Goal: Transaction & Acquisition: Purchase product/service

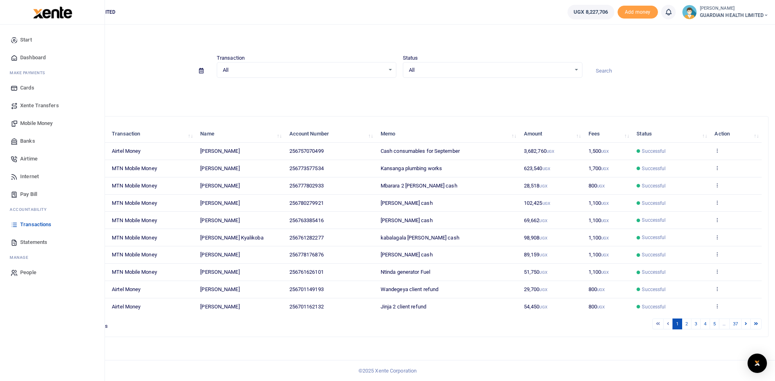
click at [36, 123] on span "Mobile Money" at bounding box center [36, 123] width 32 height 8
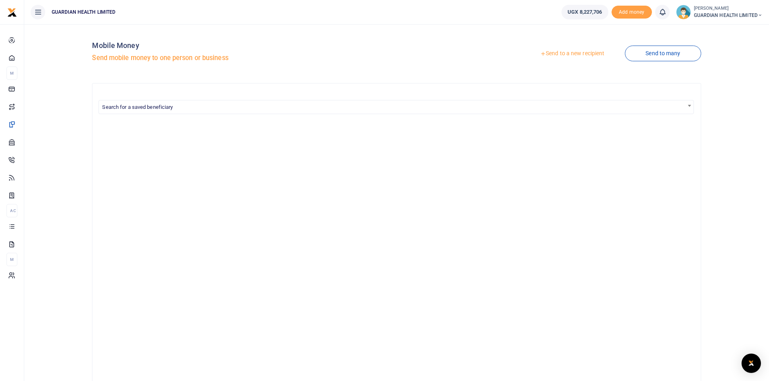
click at [554, 53] on link "Send to a new recipient" at bounding box center [571, 53] width 105 height 15
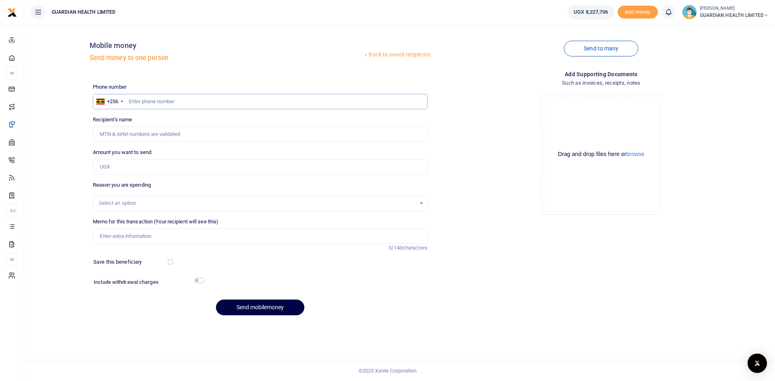
paste input "0779489000"
click at [132, 102] on input "0779489000" at bounding box center [260, 101] width 334 height 15
type input "779489000"
type input "[PERSON_NAME]"
click at [122, 165] on input "Amount you want to send" at bounding box center [260, 166] width 334 height 15
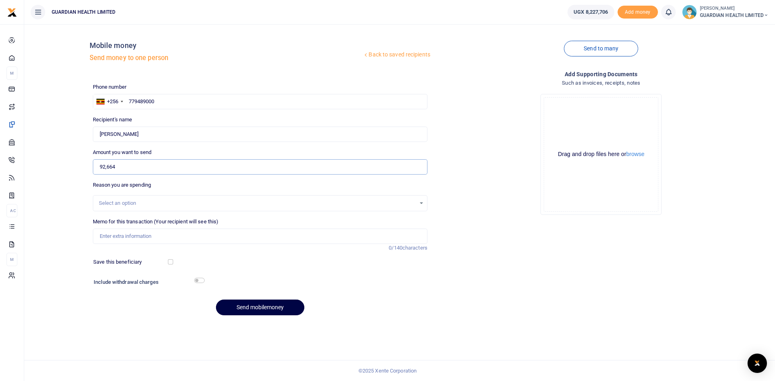
type input "92,664"
click at [128, 202] on div "Select an option" at bounding box center [257, 203] width 317 height 8
type input "cli"
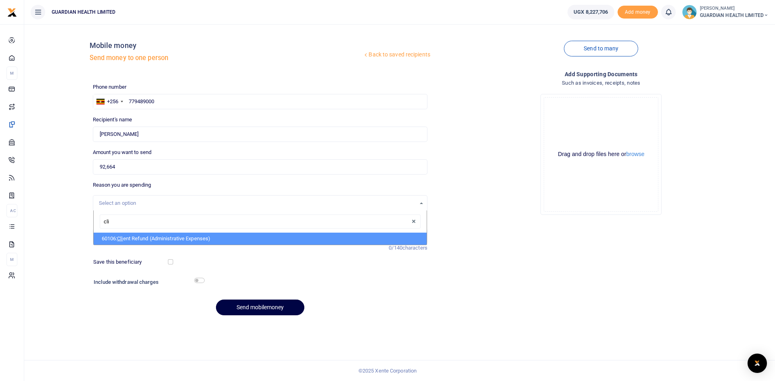
click at [144, 238] on li "60106: Cli ent Refund (Administrative Expenses)" at bounding box center [260, 239] width 333 height 12
select select "5411"
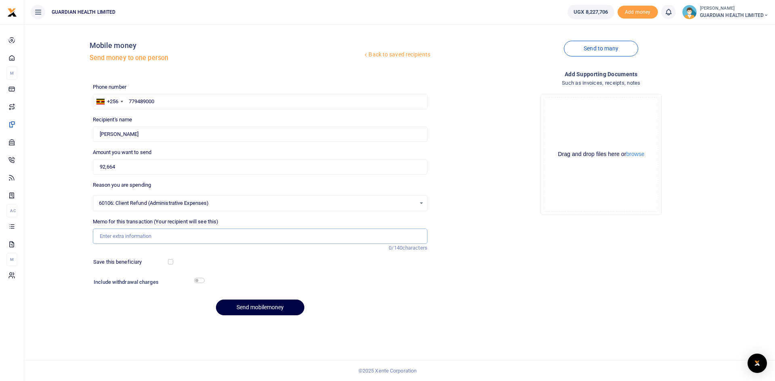
click at [132, 236] on input "Memo for this transaction (Your recipient will see this)" at bounding box center [260, 236] width 334 height 15
type input "Naalya 1 client refund"
click at [248, 311] on button "Send mobilemoney" at bounding box center [260, 308] width 88 height 16
paste input "771856165"
click at [128, 102] on input "771856165" at bounding box center [260, 101] width 334 height 15
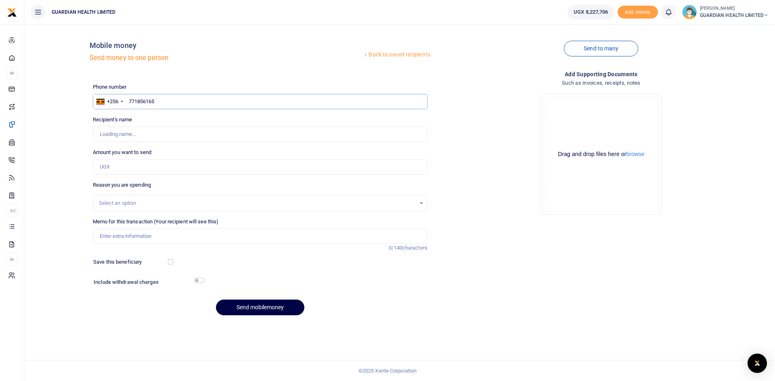
type input "771856165"
type input "Wicklife Katulinde"
click at [115, 167] on input "Amount you want to send" at bounding box center [260, 166] width 334 height 15
type input "127,215"
click at [117, 203] on div "Select an option" at bounding box center [257, 203] width 317 height 8
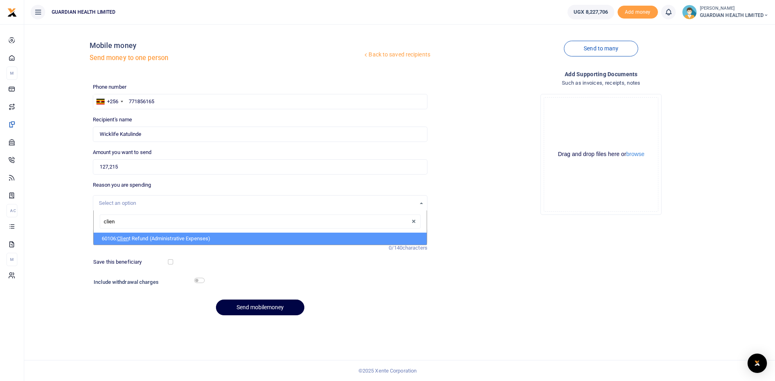
type input "client"
click at [134, 239] on li "60106: Client Refund (Administrative Expenses)" at bounding box center [260, 239] width 333 height 12
select select "5411"
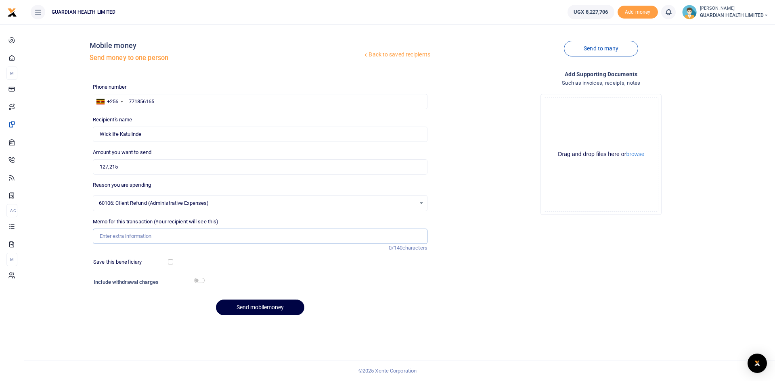
click at [135, 237] on input "Memo for this transaction (Your recipient will see this)" at bounding box center [260, 236] width 334 height 15
type input "Hoima Client Refund"
click at [251, 309] on button "Send mobilemoney" at bounding box center [260, 308] width 88 height 16
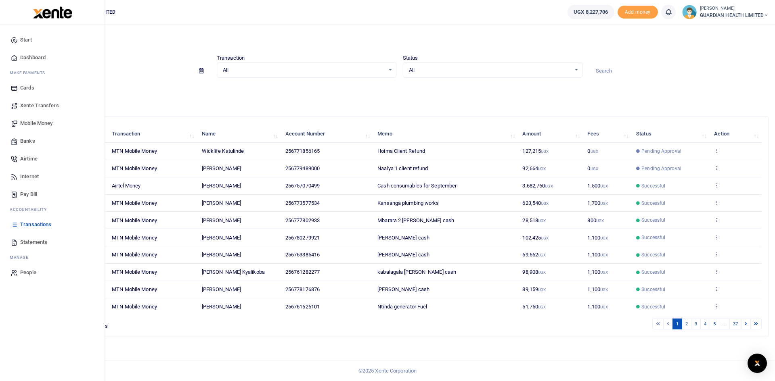
click at [33, 119] on span "Mobile Money" at bounding box center [36, 123] width 32 height 8
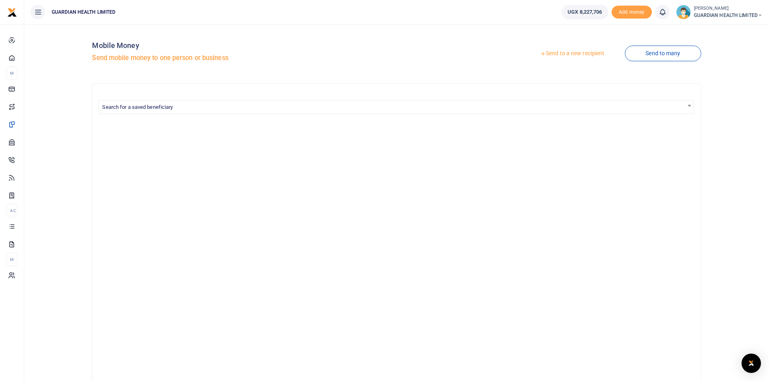
click at [570, 53] on link "Send to a new recipient" at bounding box center [571, 53] width 105 height 15
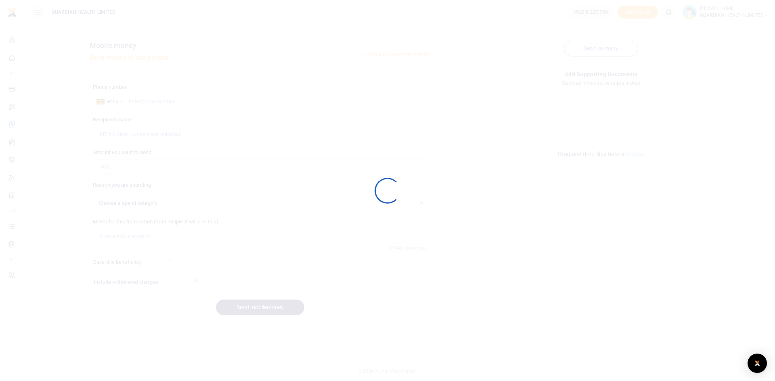
select select
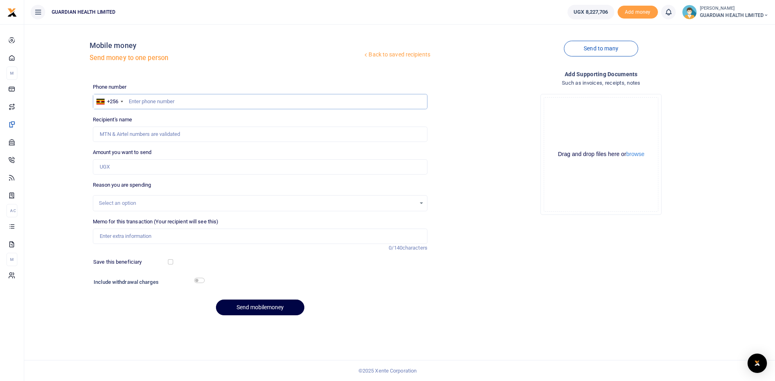
paste input "0761626101"
click at [132, 99] on input "0761626101" at bounding box center [260, 101] width 334 height 15
type input "761626101"
click at [121, 169] on input "Amount you want to send" at bounding box center [260, 166] width 334 height 15
type input "[PERSON_NAME]"
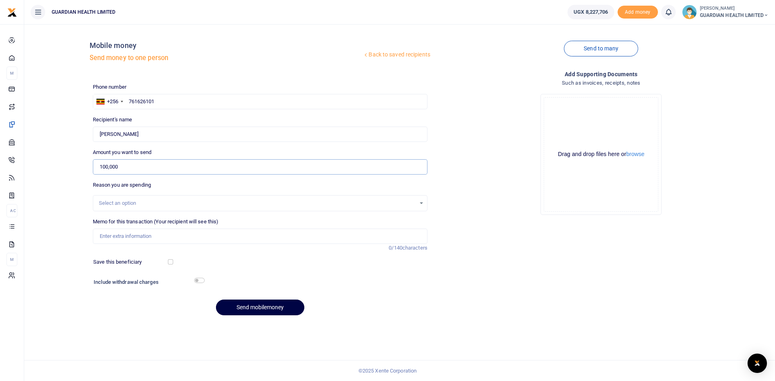
type input "100,000"
click at [127, 204] on div "Select an option" at bounding box center [257, 203] width 317 height 8
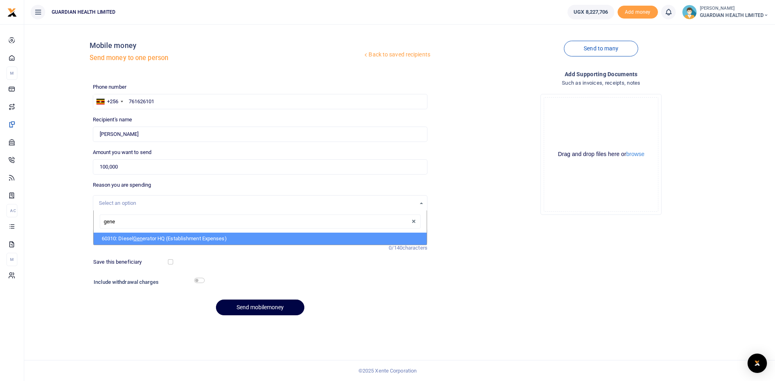
type input "gener"
click at [131, 240] on li "60310: Diesel Gener ator HQ (Establishment Expenses)" at bounding box center [260, 239] width 333 height 12
select select "5388"
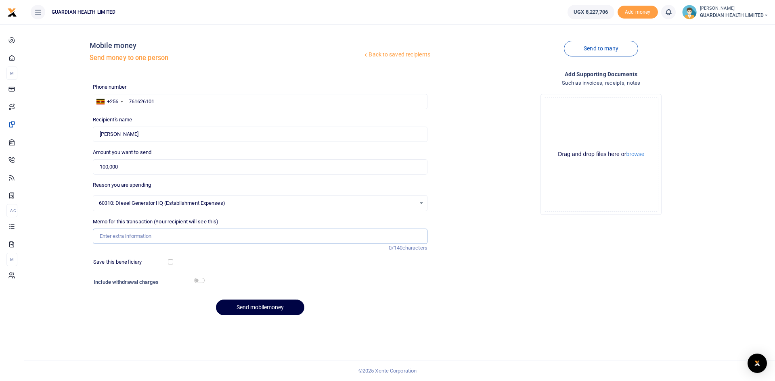
click at [123, 240] on input "Memo for this transaction (Your recipient will see this)" at bounding box center [260, 236] width 334 height 15
type input "Ntinda generator Fuel"
click at [169, 261] on input "checkbox" at bounding box center [170, 261] width 5 height 5
checkbox input "true"
click at [200, 282] on input "checkbox" at bounding box center [199, 280] width 10 height 5
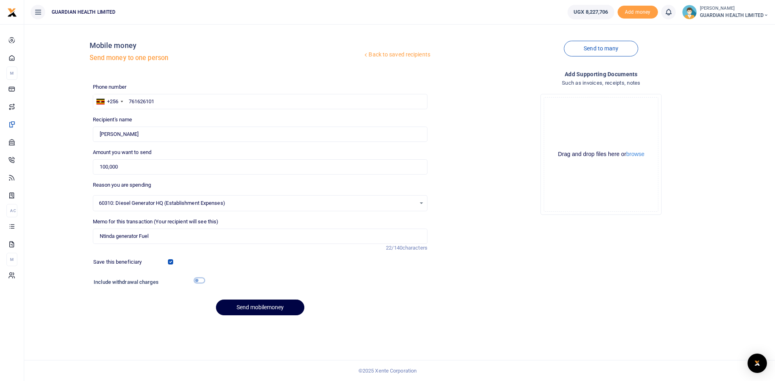
checkbox input "true"
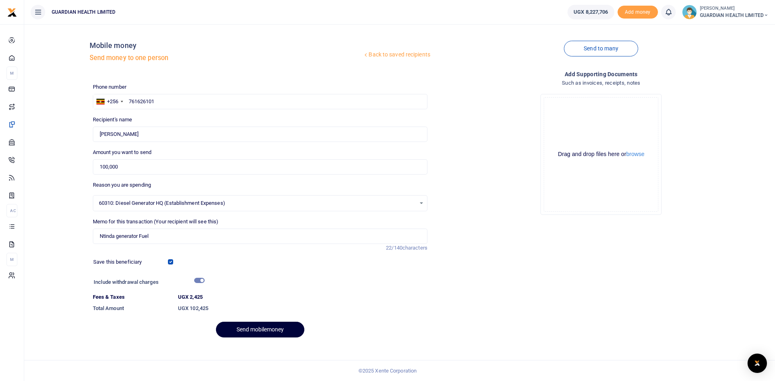
click at [257, 331] on button "Send mobilemoney" at bounding box center [260, 330] width 88 height 16
